Goal: Task Accomplishment & Management: Use online tool/utility

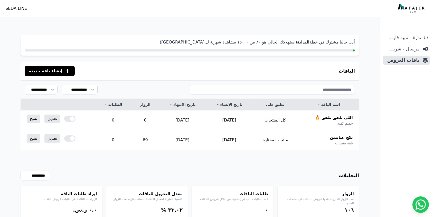
click at [67, 118] on div at bounding box center [69, 118] width 11 height 6
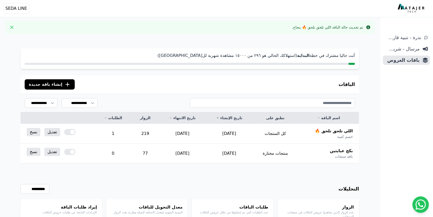
click at [71, 131] on div at bounding box center [69, 132] width 11 height 6
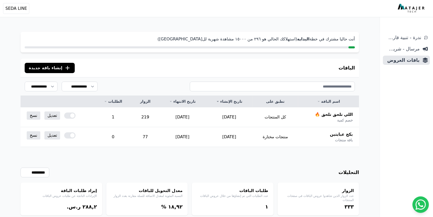
scroll to position [25, 0]
